Goal: Information Seeking & Learning: Learn about a topic

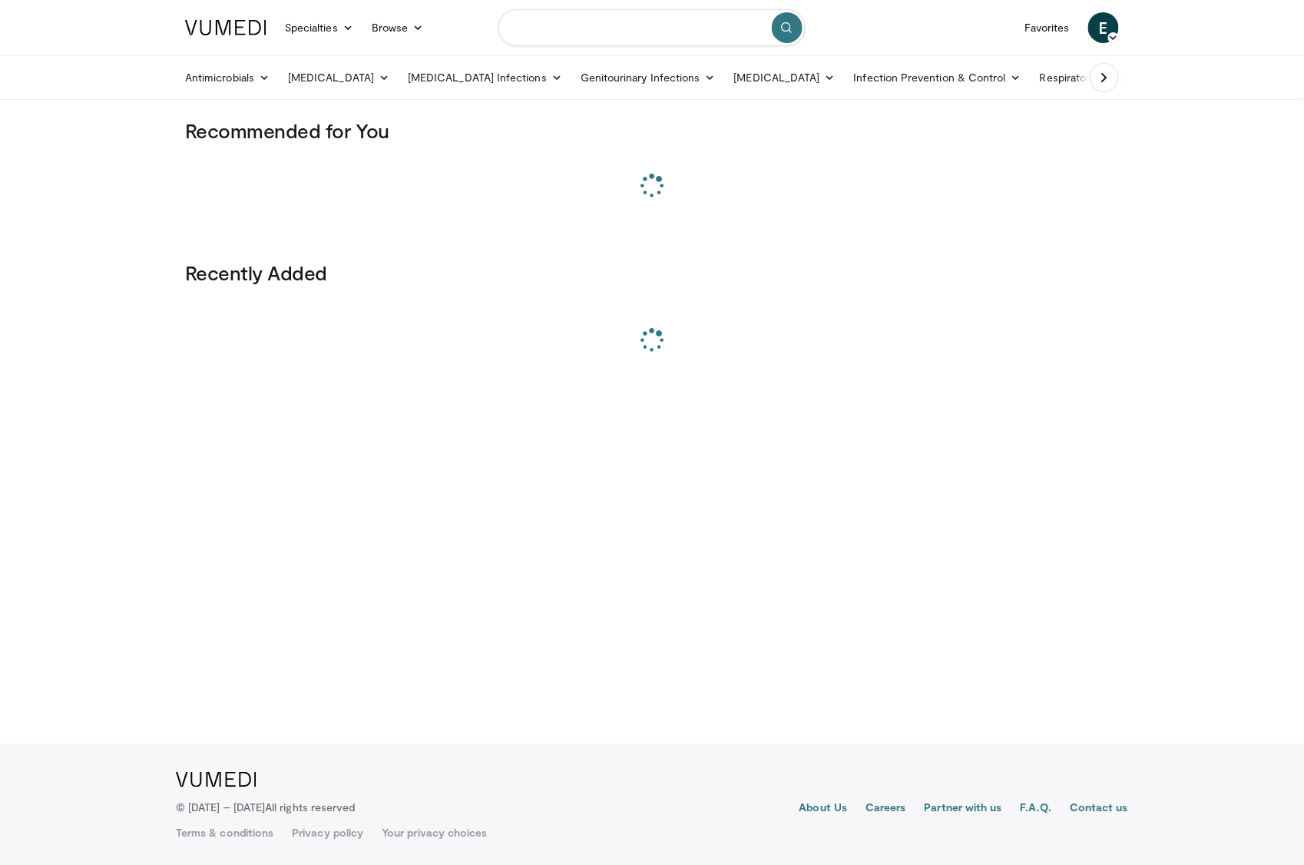
click at [548, 25] on input "Search topics, interventions" at bounding box center [652, 27] width 307 height 37
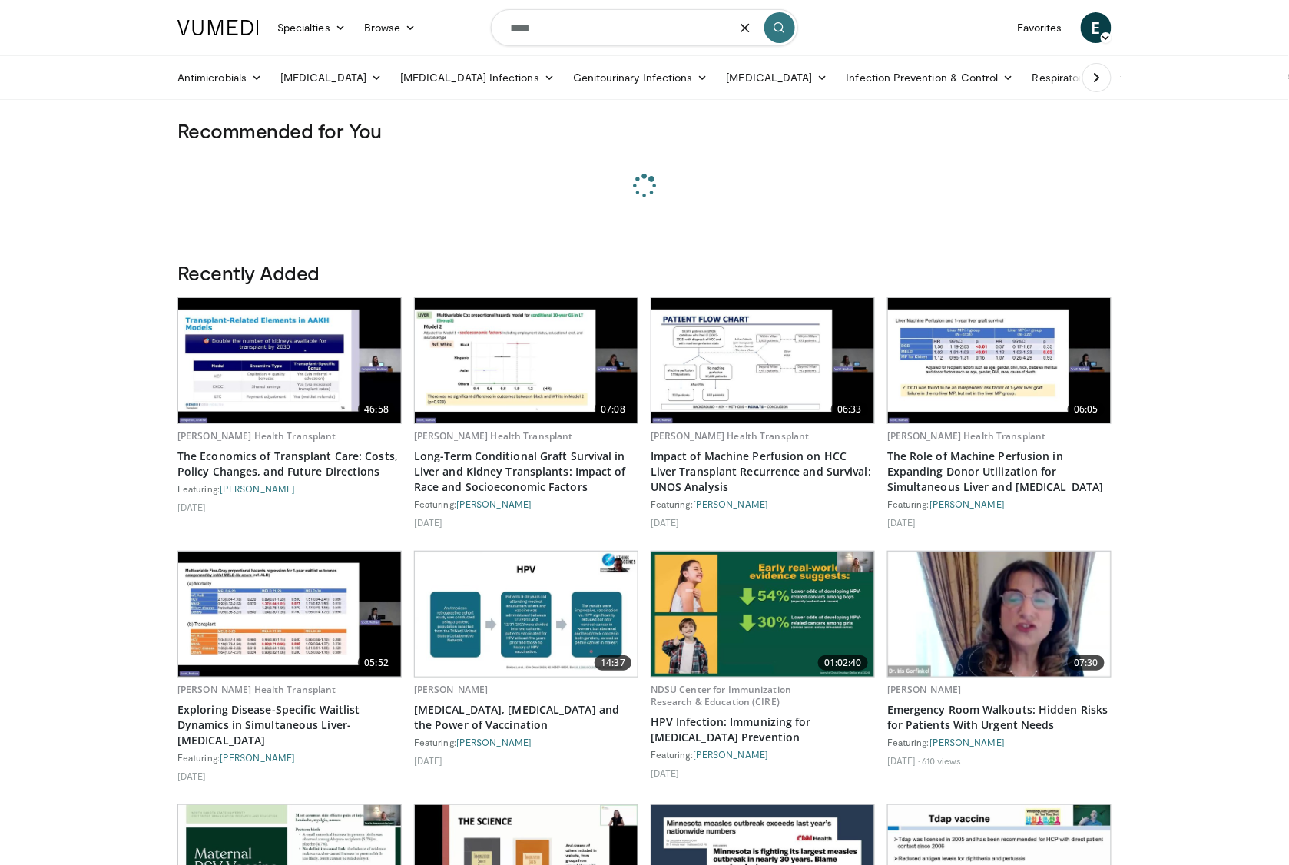
type input "****"
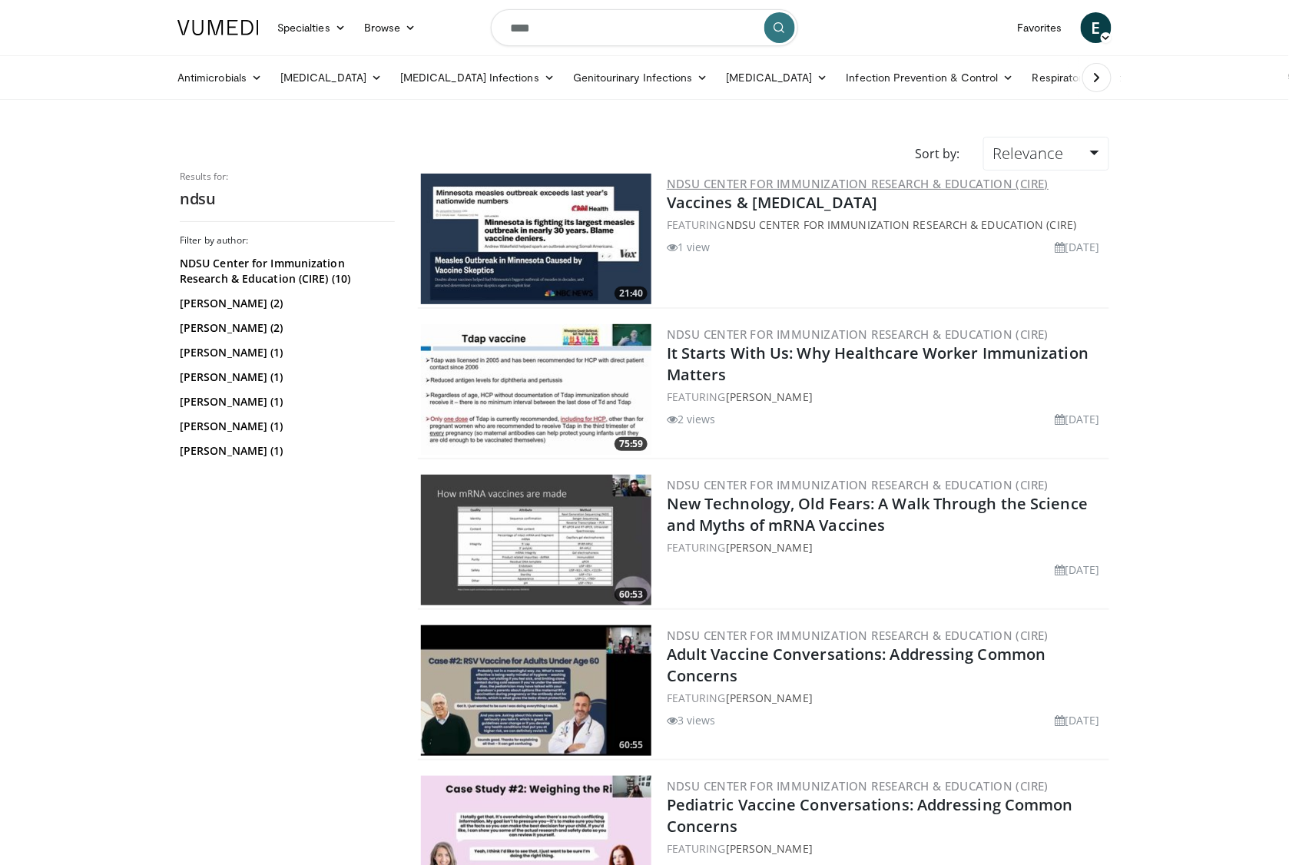
click at [945, 186] on link "NDSU Center for Immunization Research & Education (CIRE)" at bounding box center [858, 183] width 382 height 15
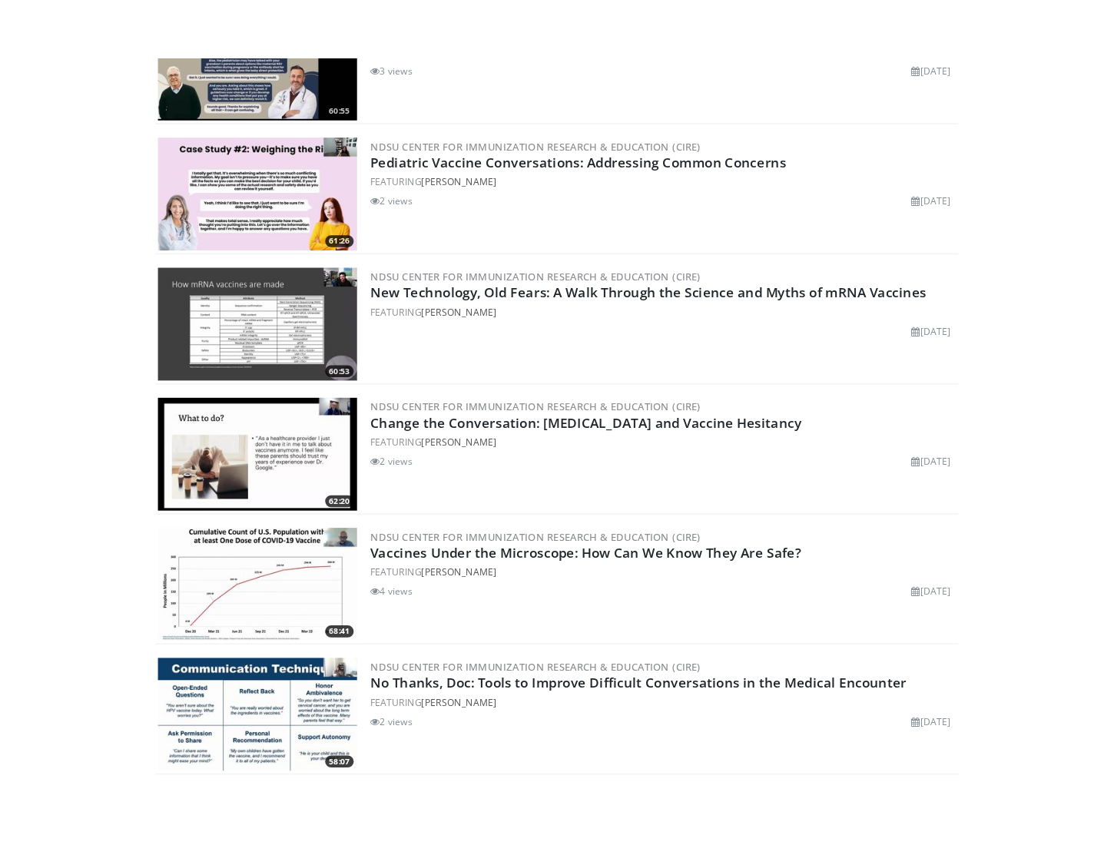
scroll to position [1552, 0]
